Goal: Task Accomplishment & Management: Manage account settings

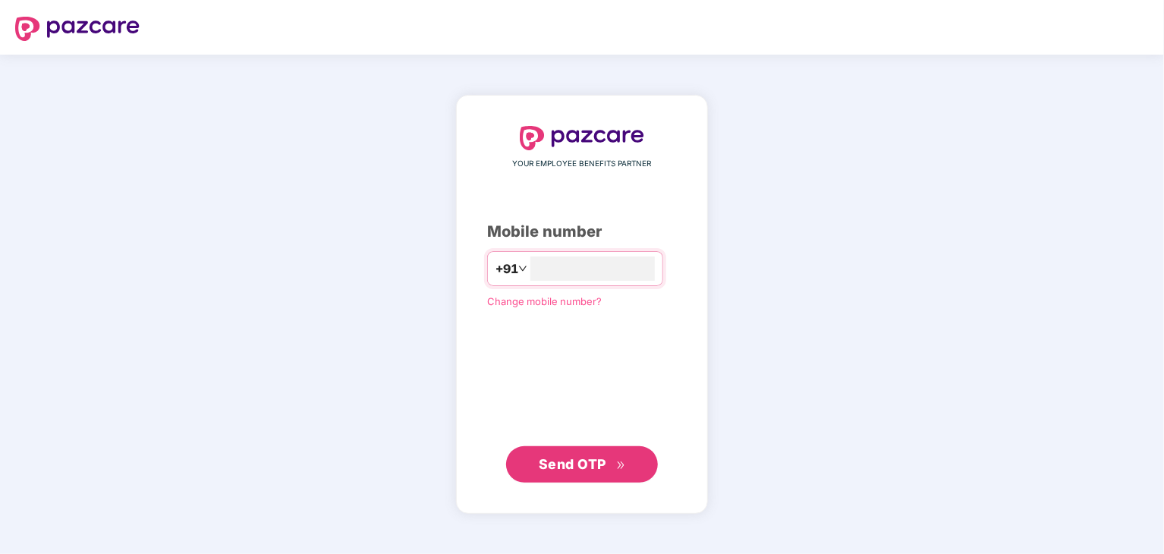
type input "**********"
click at [566, 461] on span "Send OTP" at bounding box center [573, 463] width 68 height 16
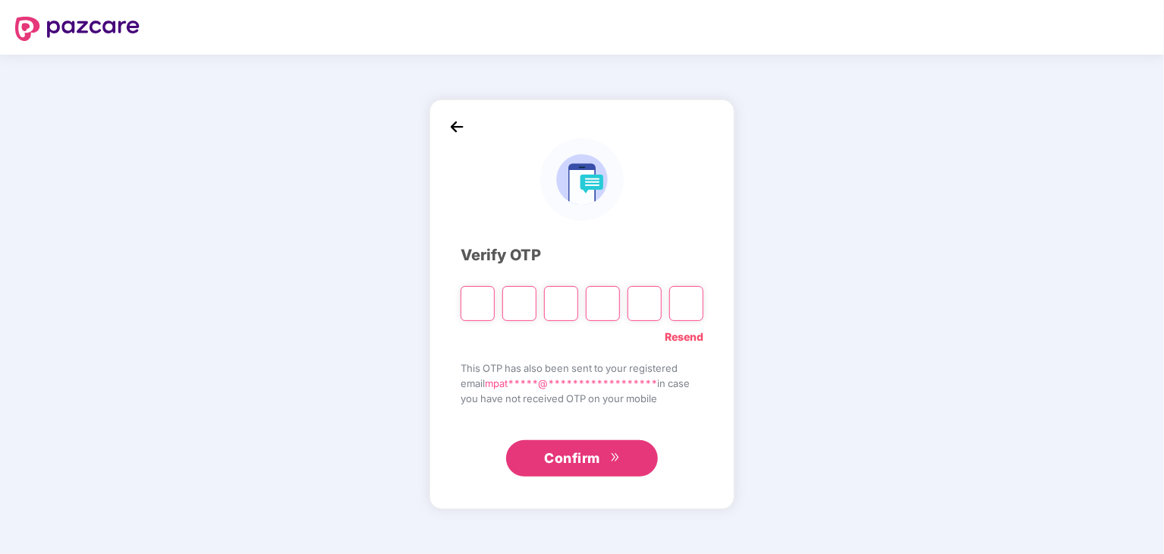
type input "*"
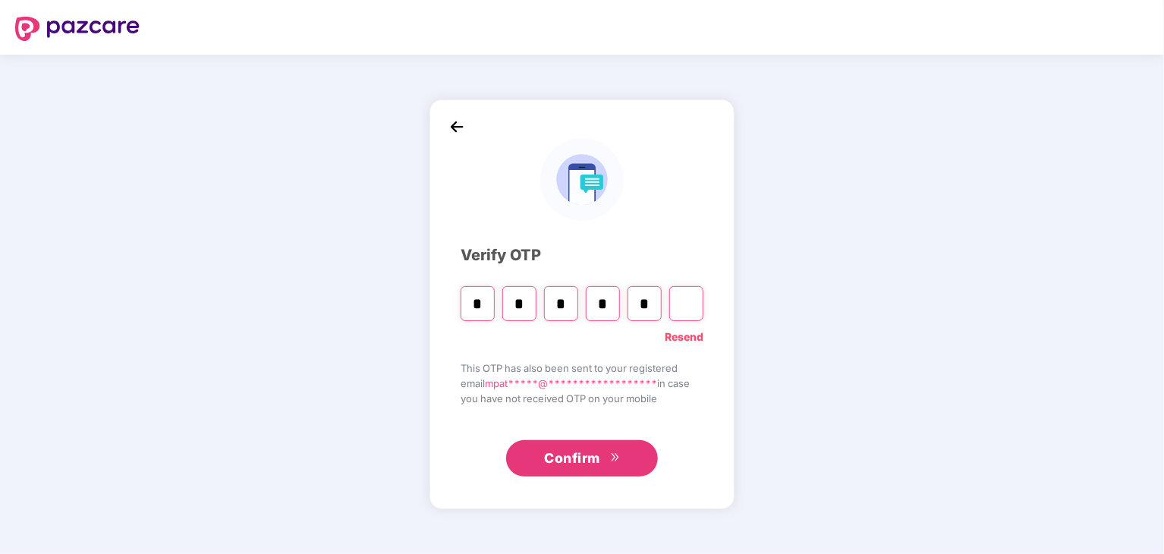
type input "*"
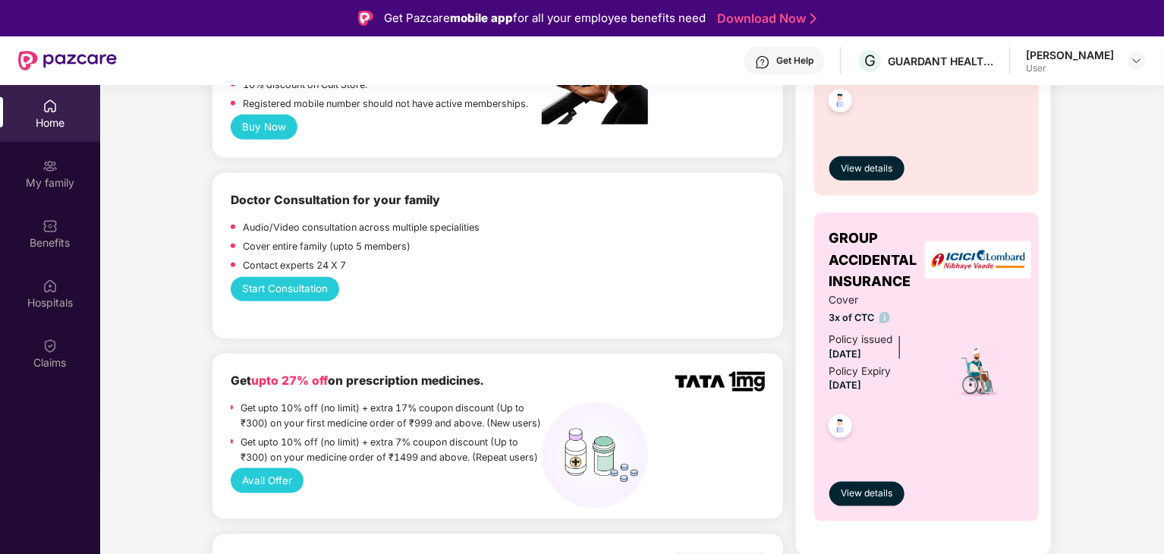
scroll to position [607, 0]
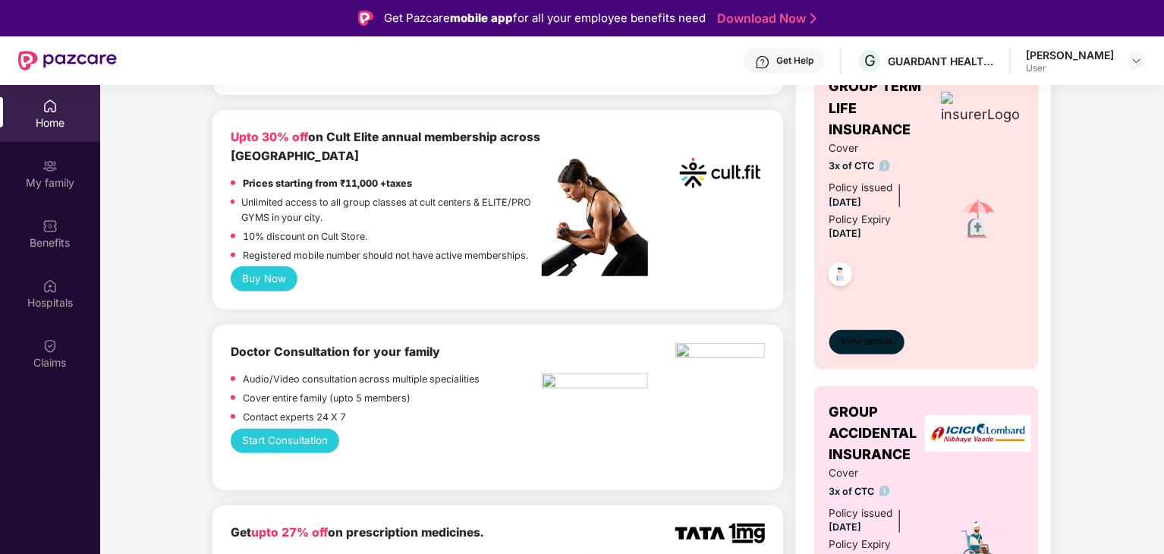
click at [877, 341] on span "View details" at bounding box center [866, 342] width 52 height 14
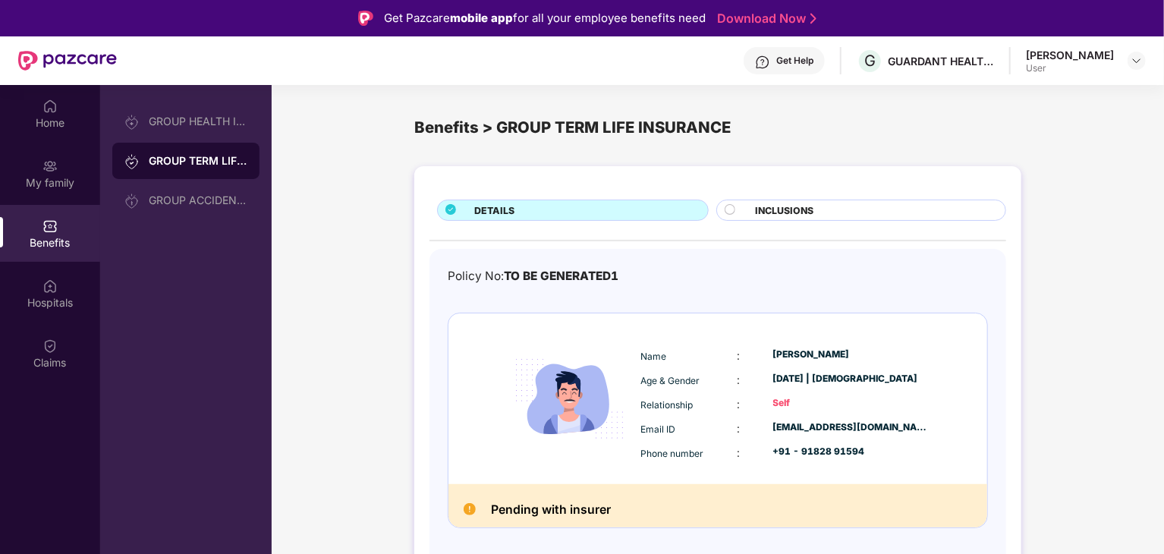
click at [793, 201] on div "INCLUSIONS" at bounding box center [861, 209] width 290 height 21
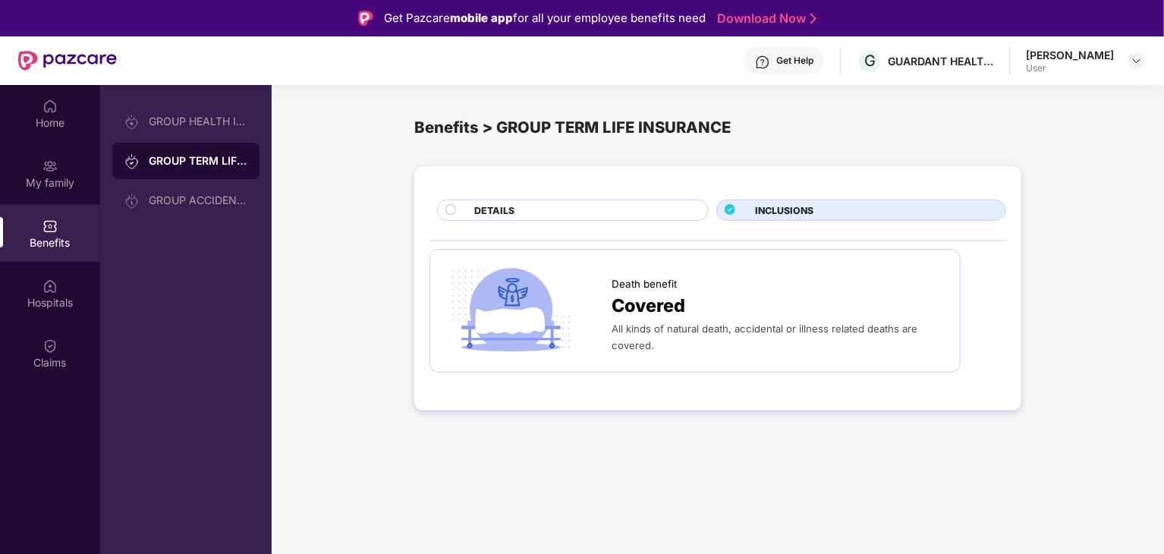
click at [578, 206] on div "DETAILS" at bounding box center [583, 211] width 234 height 17
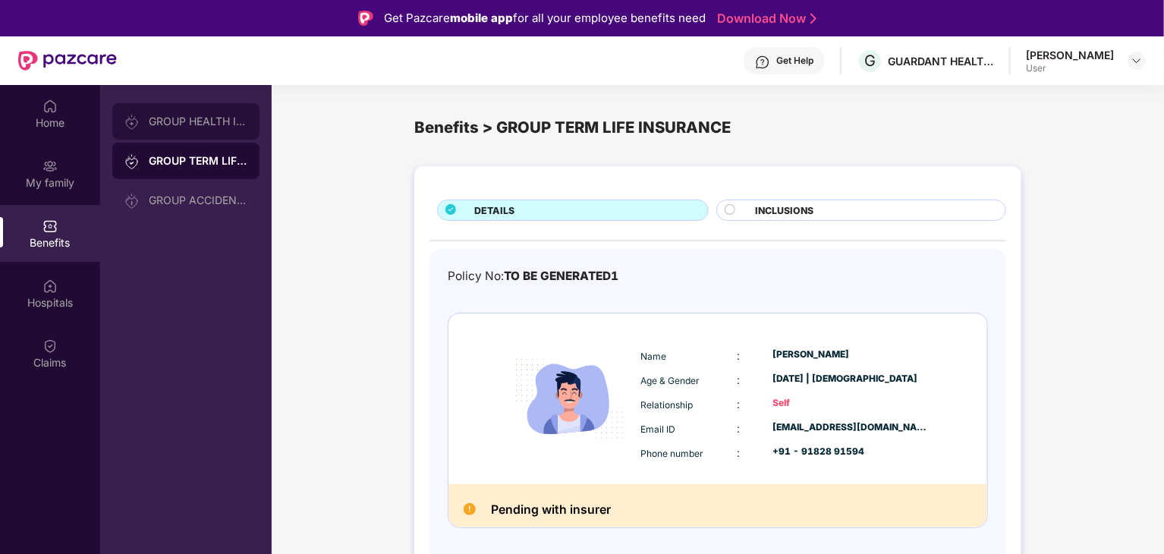
click at [170, 116] on div "GROUP HEALTH INSURANCE" at bounding box center [198, 121] width 99 height 12
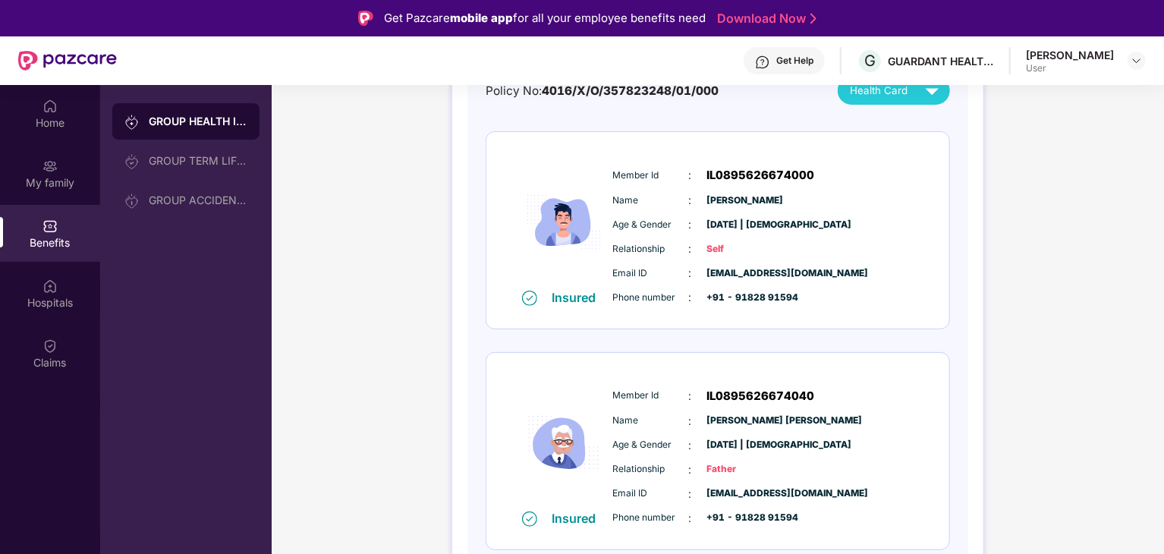
scroll to position [152, 0]
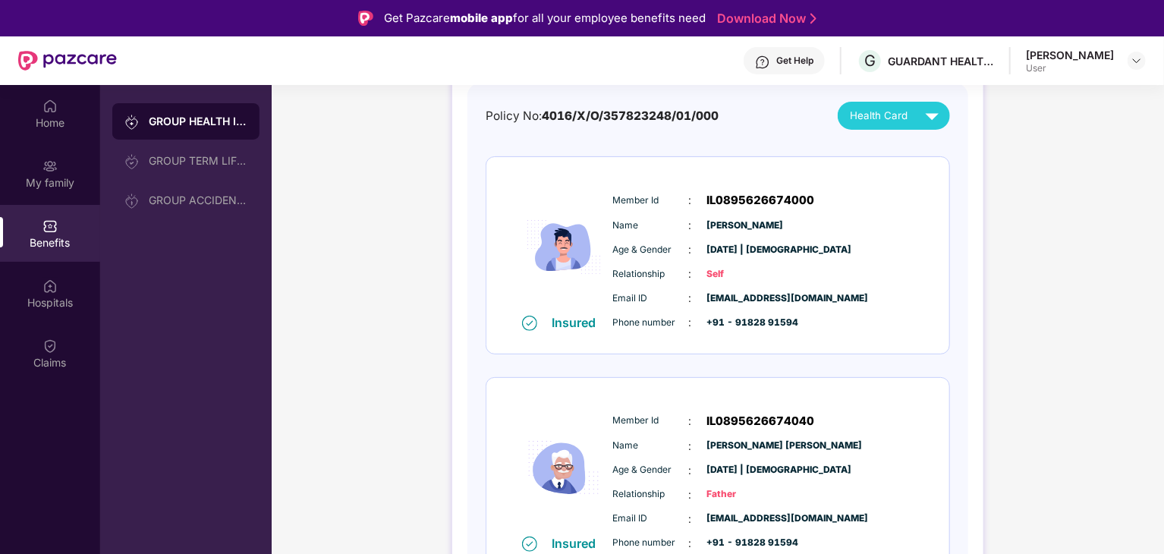
click at [879, 116] on span "Health Card" at bounding box center [879, 116] width 58 height 16
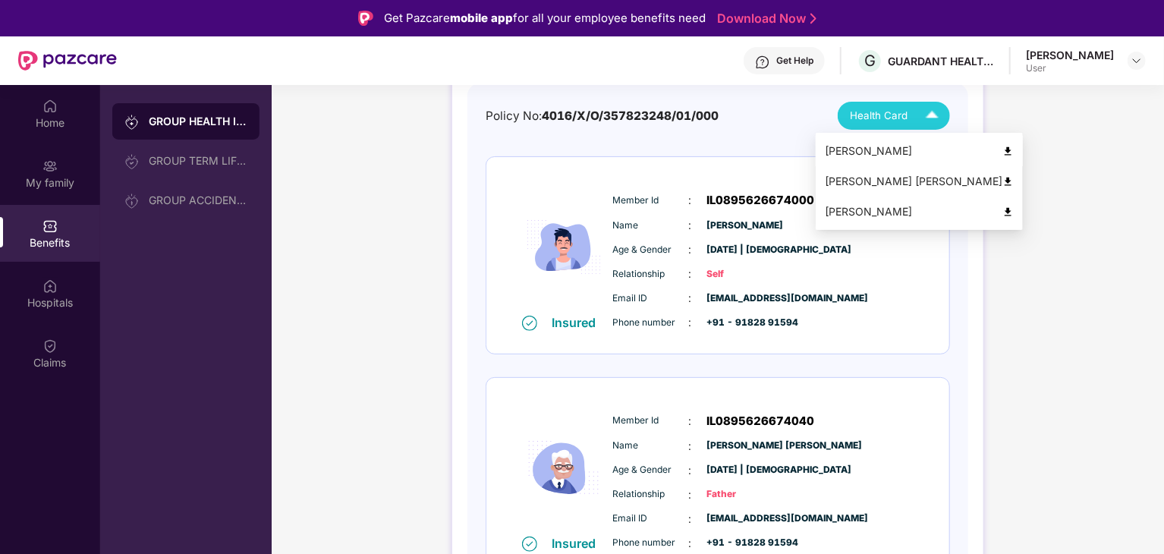
click at [879, 149] on div "[PERSON_NAME]" at bounding box center [919, 151] width 189 height 17
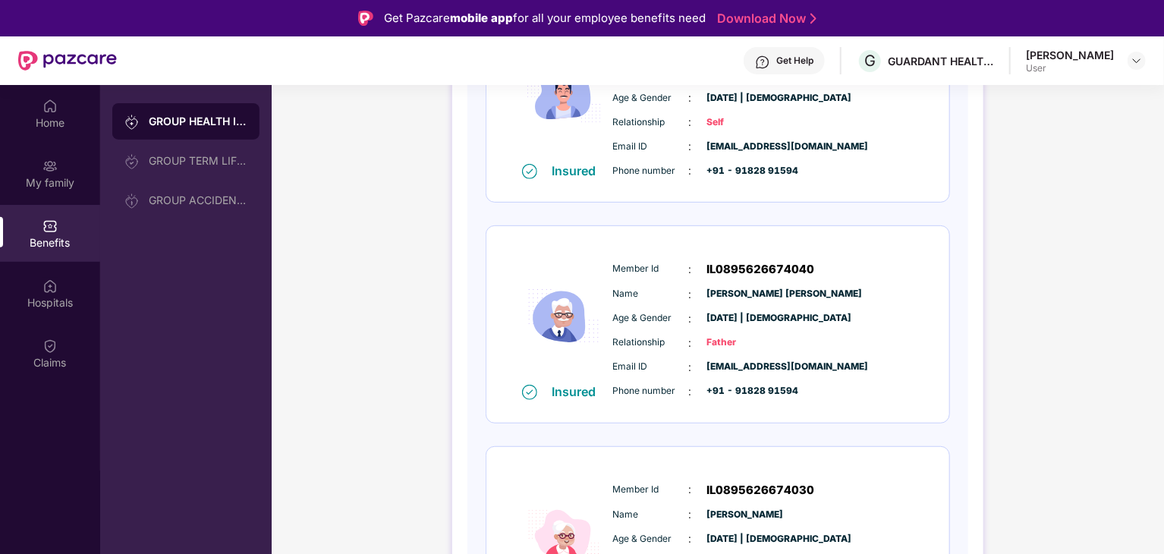
scroll to position [0, 0]
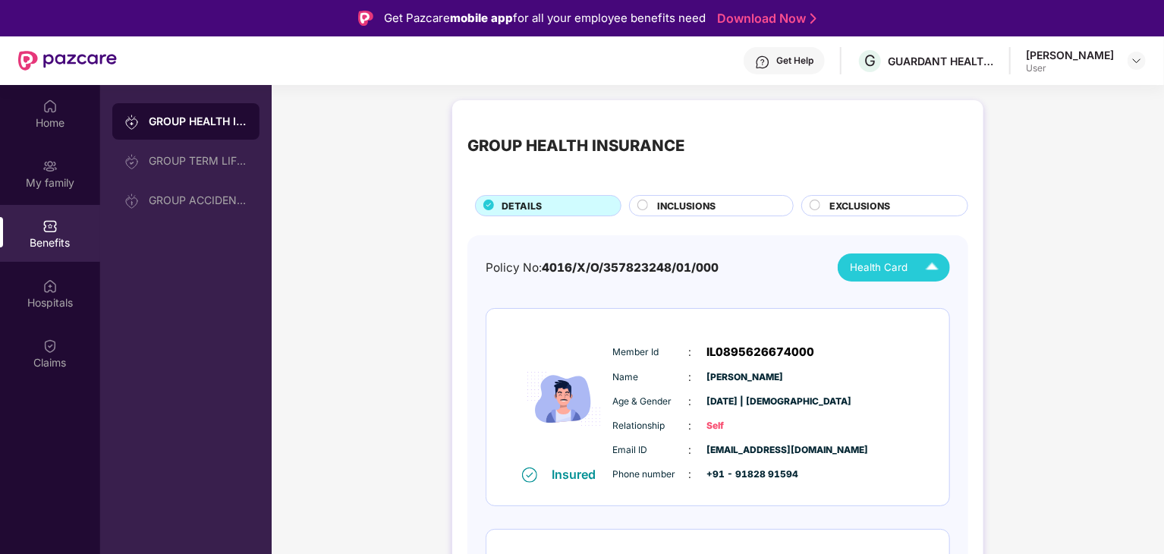
click at [904, 269] on span "Health Card" at bounding box center [879, 267] width 58 height 16
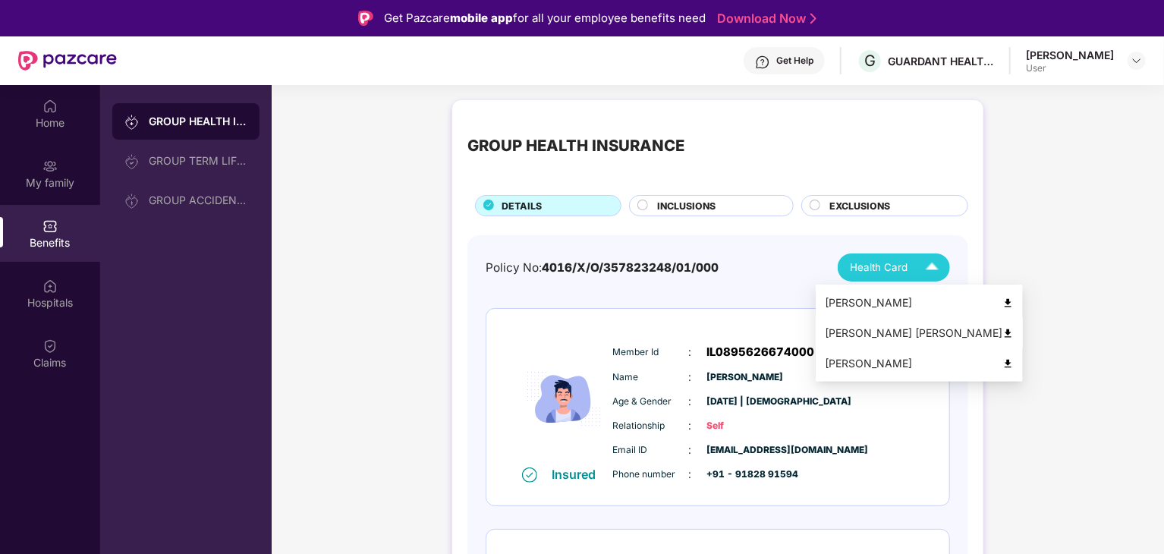
click at [922, 335] on div "[PERSON_NAME] [PERSON_NAME]" at bounding box center [919, 333] width 189 height 17
click at [916, 268] on div "Health Card" at bounding box center [898, 267] width 96 height 27
click at [901, 365] on div "[PERSON_NAME]" at bounding box center [919, 363] width 189 height 17
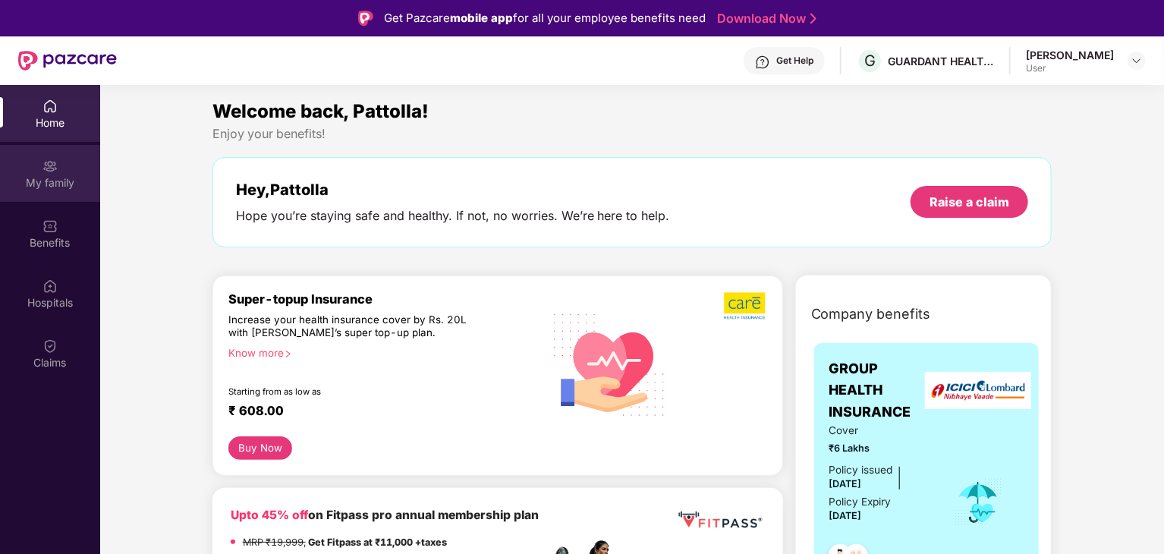
click at [58, 180] on div "My family" at bounding box center [50, 182] width 100 height 15
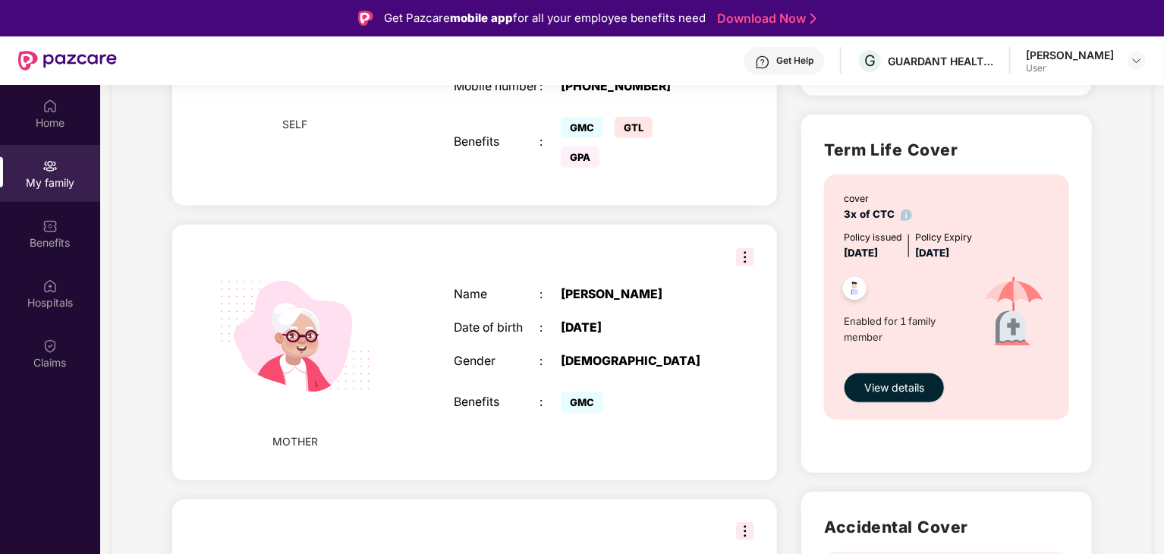
scroll to position [728, 0]
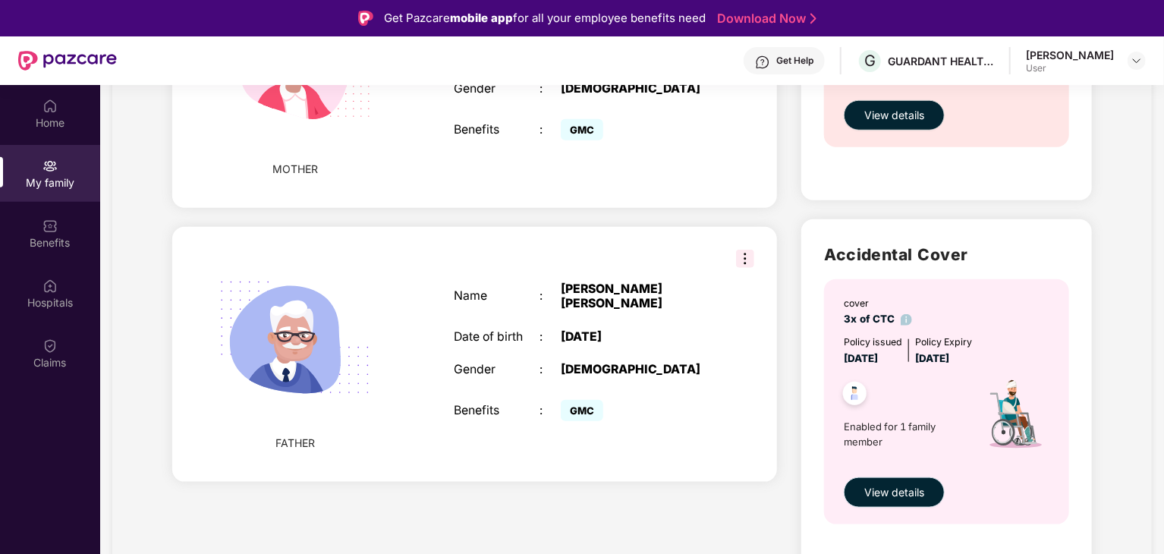
click at [916, 485] on span "View details" at bounding box center [894, 492] width 60 height 17
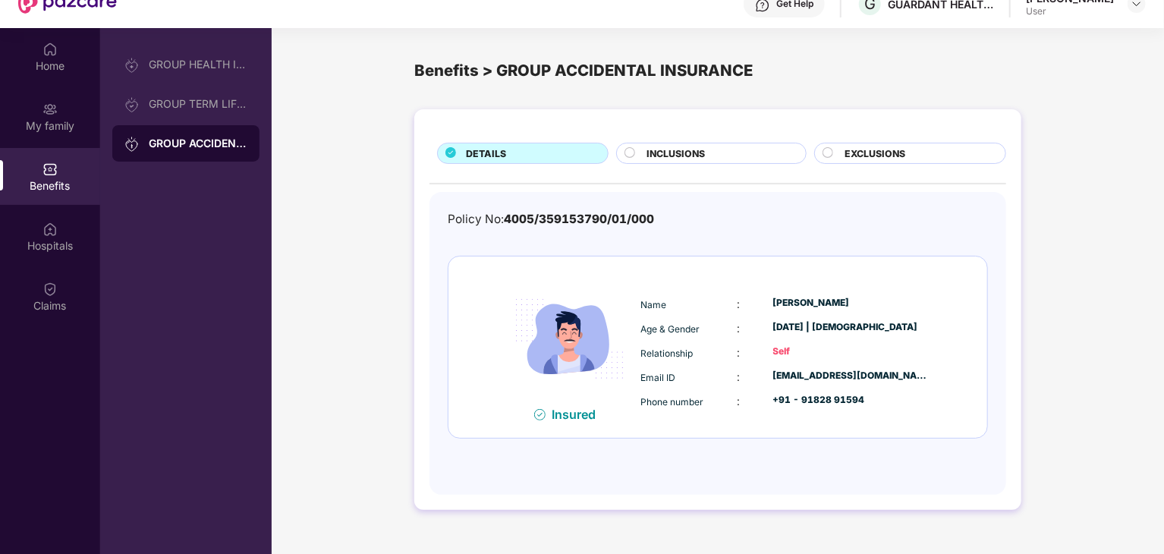
scroll to position [85, 0]
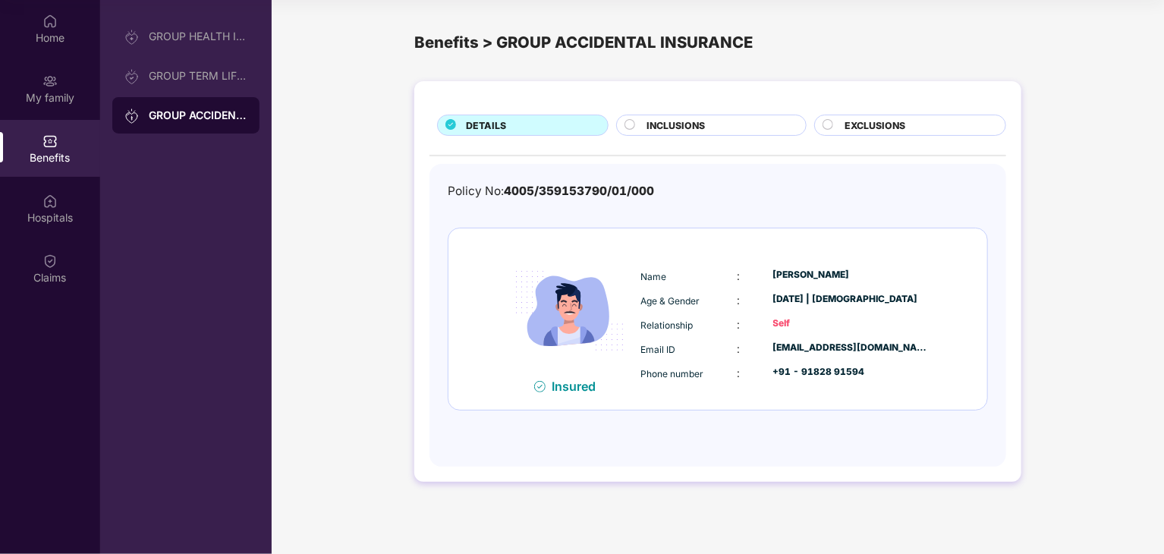
click at [666, 127] on span "INCLUSIONS" at bounding box center [675, 125] width 58 height 14
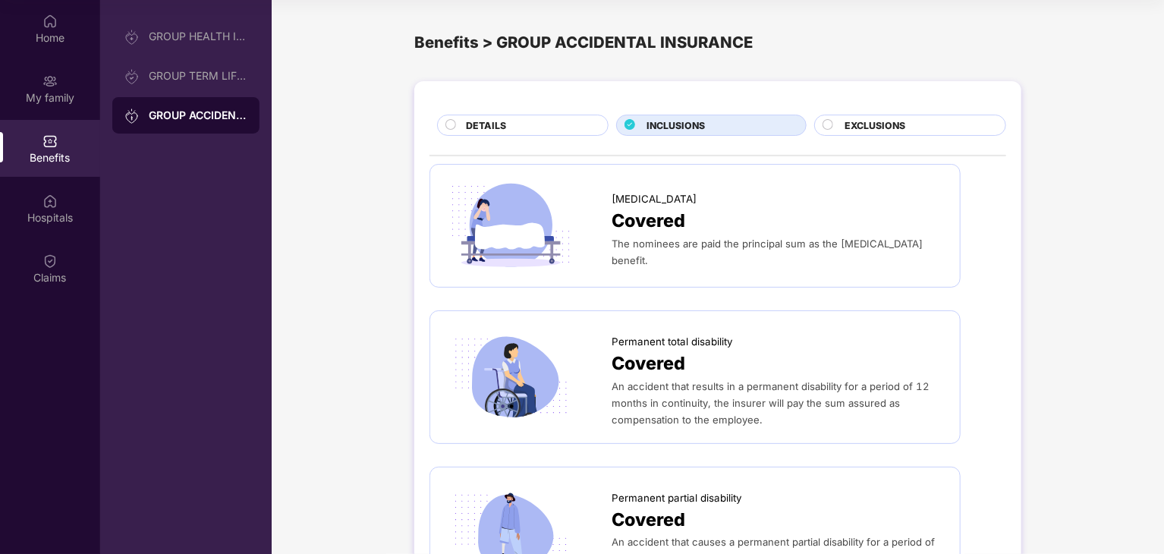
click at [867, 127] on span "EXCLUSIONS" at bounding box center [874, 125] width 61 height 14
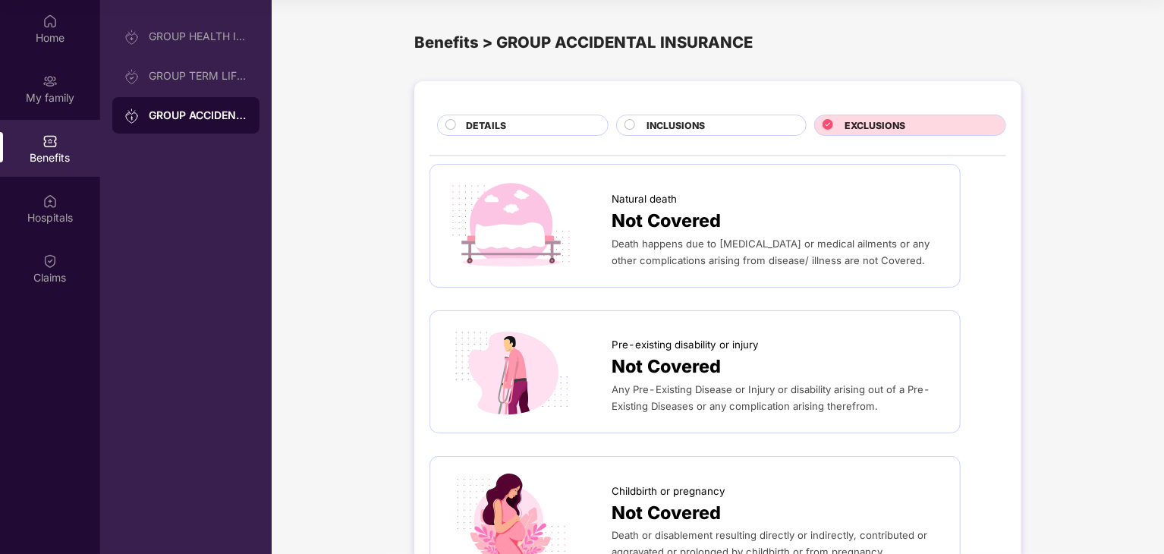
click at [532, 123] on div "DETAILS" at bounding box center [529, 126] width 142 height 17
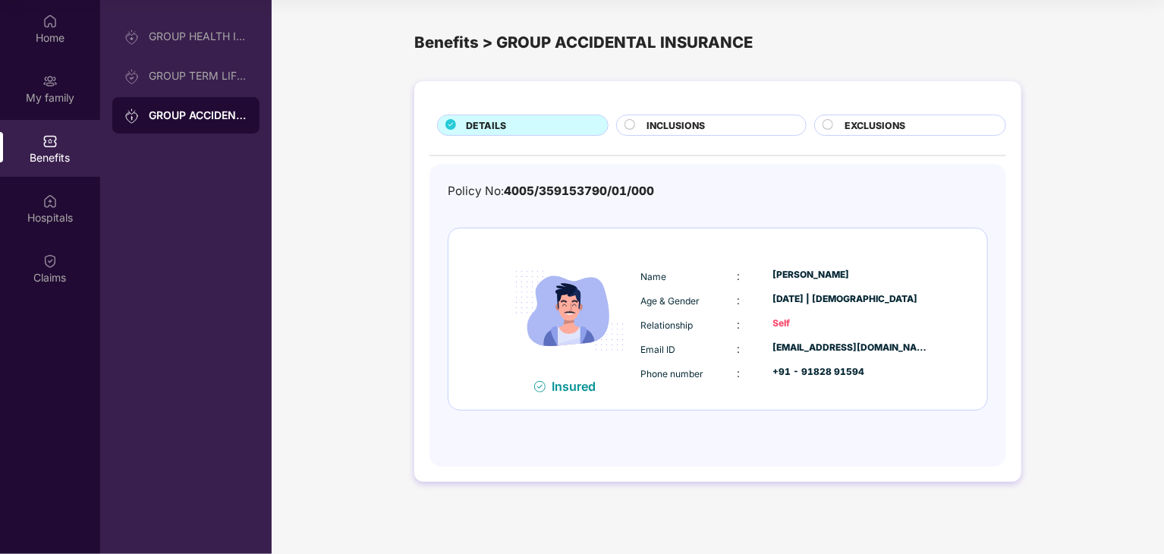
scroll to position [0, 0]
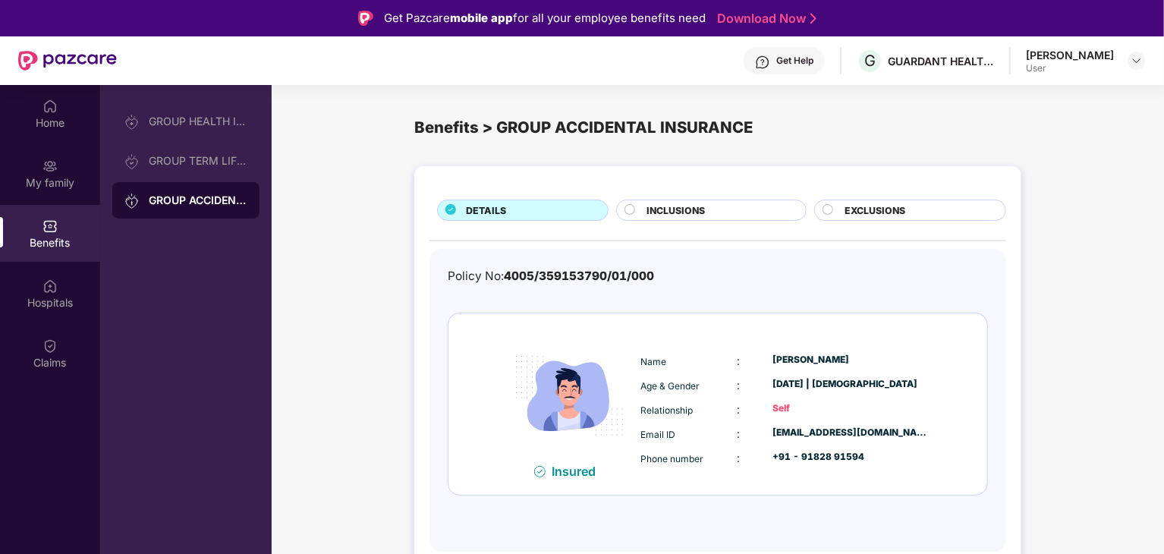
click at [699, 202] on div "INCLUSIONS" at bounding box center [711, 209] width 190 height 21
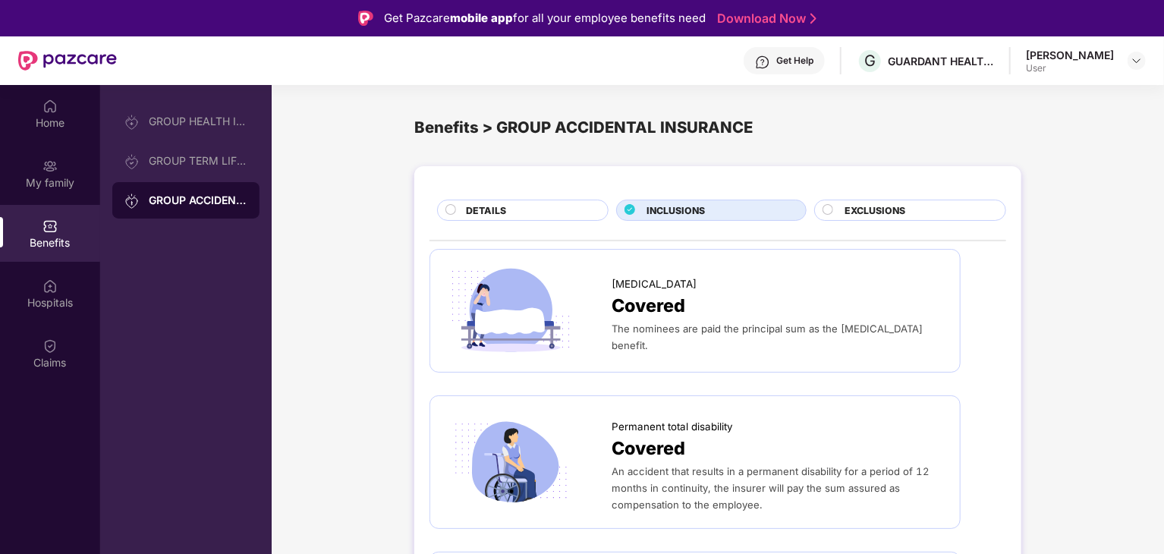
click at [907, 206] on div "EXCLUSIONS" at bounding box center [917, 211] width 161 height 17
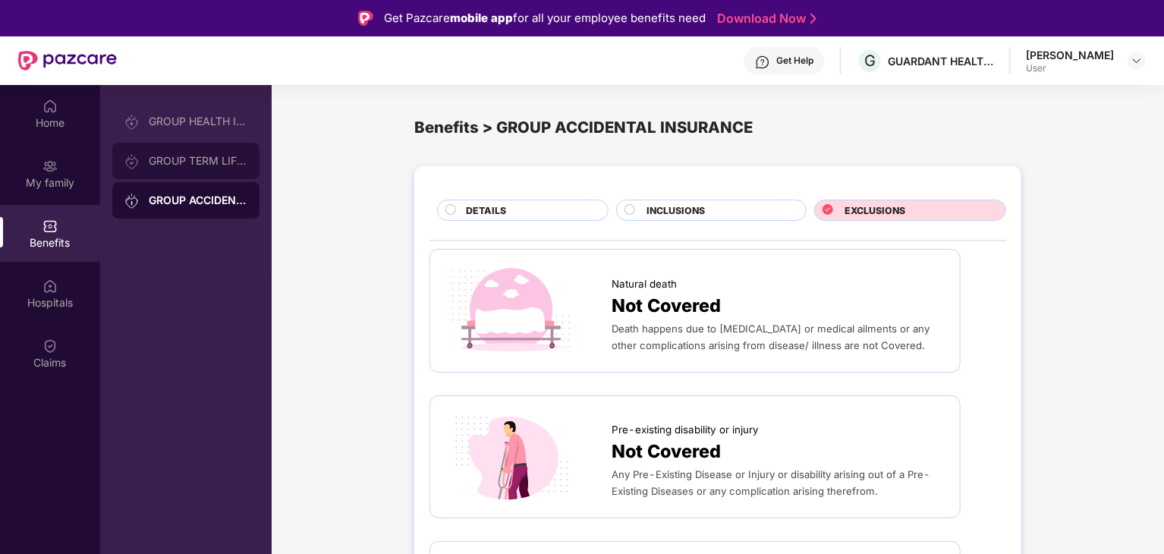
click at [175, 168] on div "GROUP TERM LIFE INSURANCE" at bounding box center [185, 161] width 147 height 36
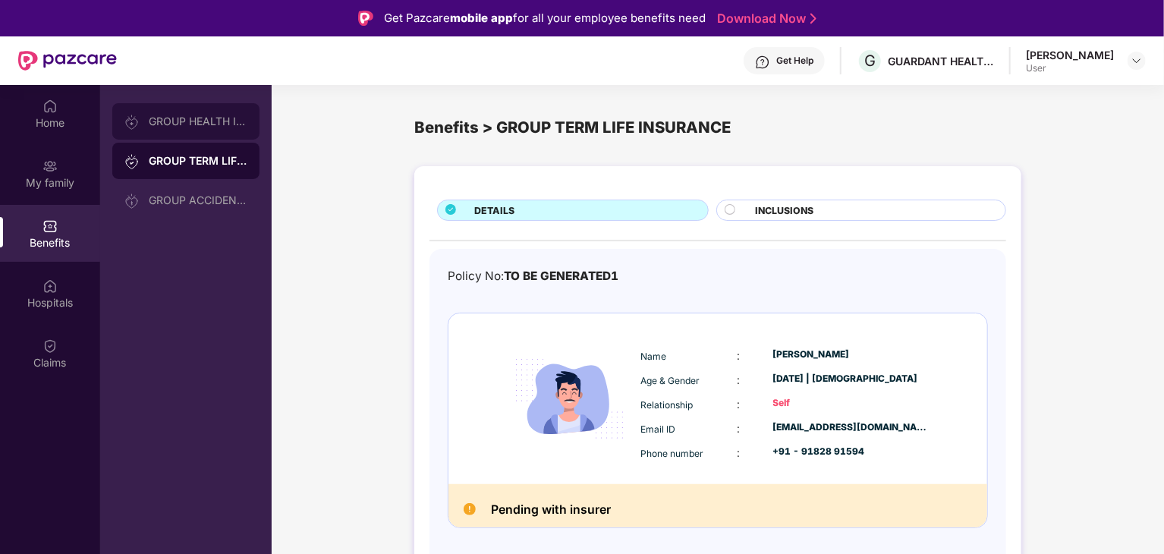
click at [191, 120] on div "GROUP HEALTH INSURANCE" at bounding box center [198, 121] width 99 height 12
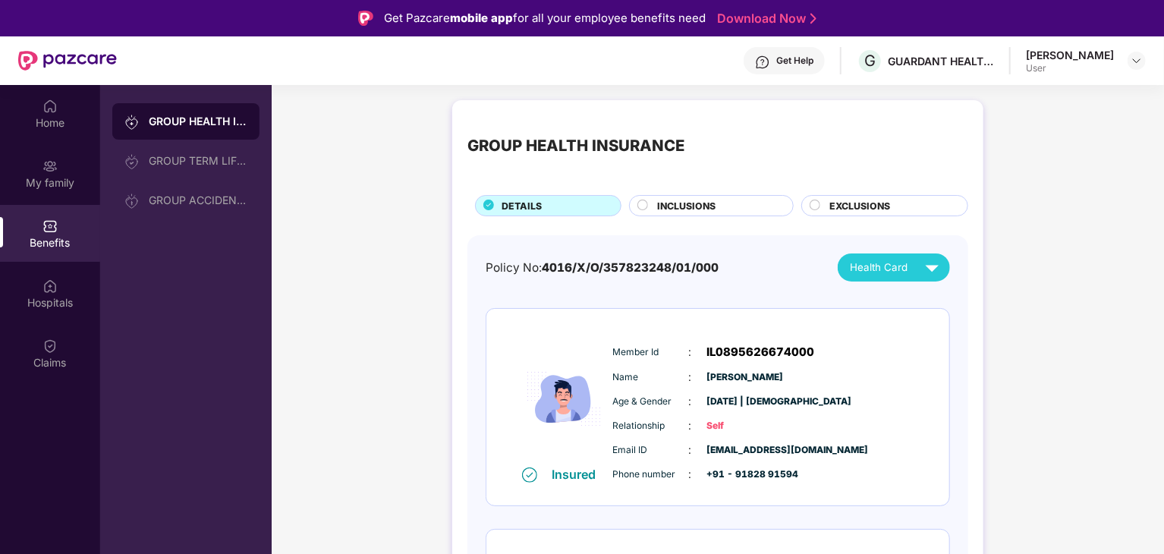
click at [1104, 60] on div "[PERSON_NAME]" at bounding box center [1070, 55] width 88 height 14
click at [1142, 55] on img at bounding box center [1136, 61] width 12 height 12
click at [981, 103] on div "Logout" at bounding box center [1064, 97] width 197 height 30
